Goal: Task Accomplishment & Management: Use online tool/utility

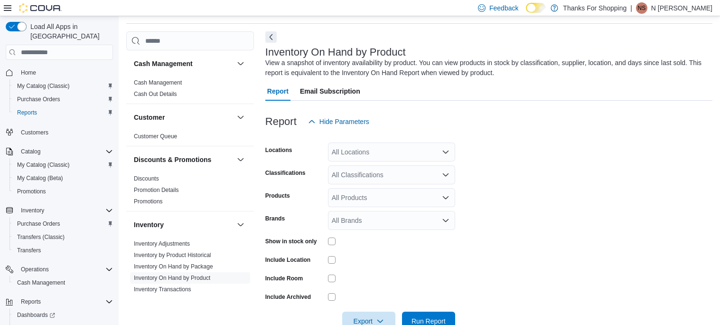
scroll to position [31, 0]
click at [35, 109] on span "Reports" at bounding box center [27, 113] width 20 height 8
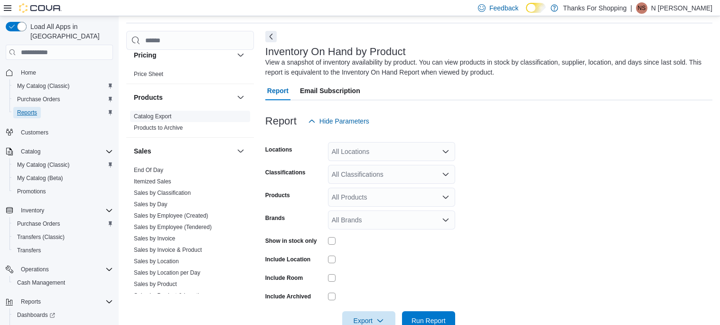
scroll to position [397, 0]
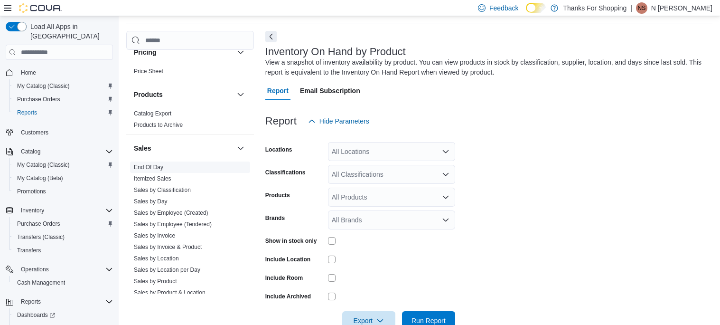
click at [151, 164] on link "End Of Day" at bounding box center [148, 167] width 29 height 7
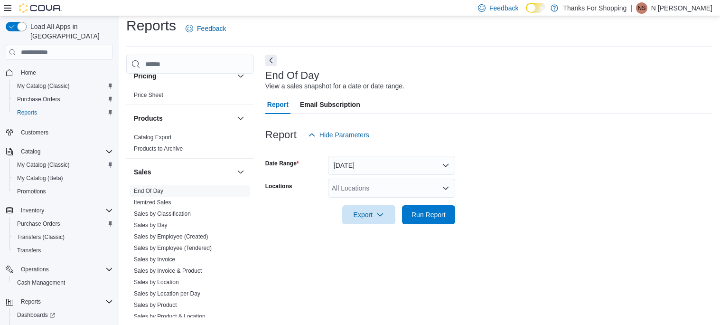
click at [377, 187] on div "All Locations" at bounding box center [391, 187] width 127 height 19
type input "*******"
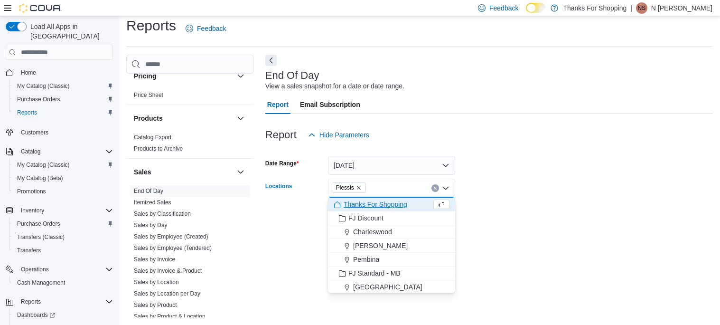
click at [574, 154] on div at bounding box center [488, 149] width 447 height 11
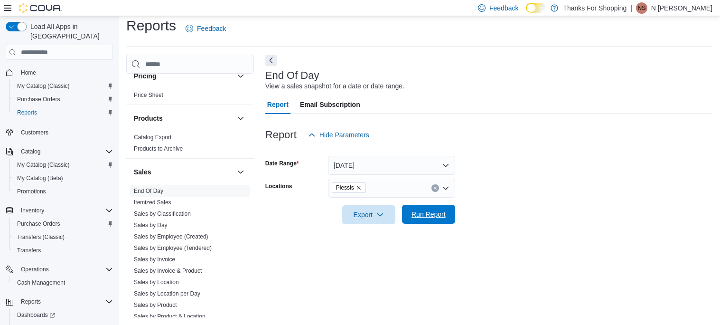
click at [432, 221] on span "Run Report" at bounding box center [429, 214] width 42 height 19
